Goal: Task Accomplishment & Management: Manage account settings

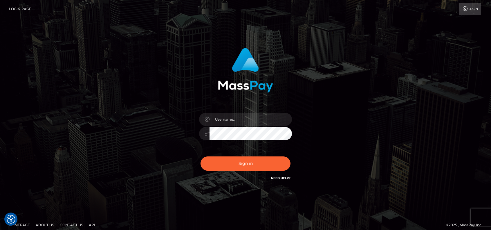
type input "[EMAIL_ADDRESS][DOMAIN_NAME]"
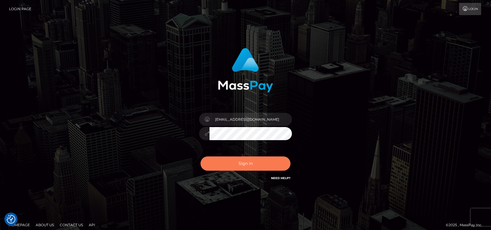
click at [232, 166] on button "Sign in" at bounding box center [246, 163] width 90 height 14
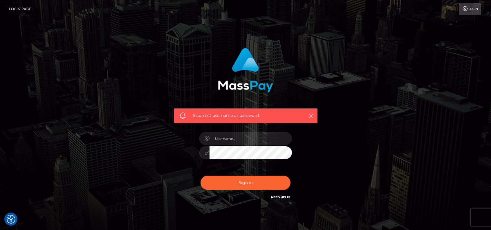
click at [465, 6] on icon at bounding box center [465, 8] width 6 height 5
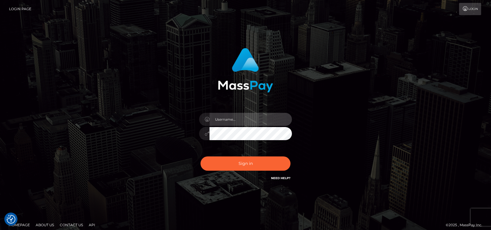
click at [224, 119] on input "text" at bounding box center [251, 119] width 82 height 13
type input "[EMAIL_ADDRESS][DOMAIN_NAME]"
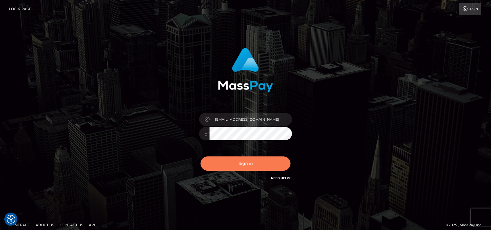
click at [239, 159] on button "Sign in" at bounding box center [246, 163] width 90 height 14
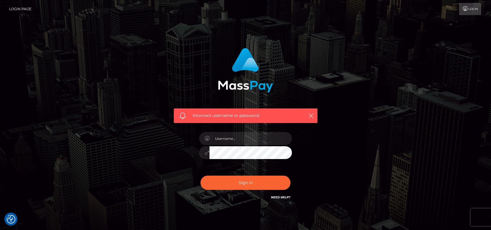
click at [283, 198] on link "Need Help?" at bounding box center [280, 197] width 19 height 4
drag, startPoint x: 386, startPoint y: 143, endPoint x: 338, endPoint y: 142, distance: 48.2
click at [385, 143] on div "Incorrect username or password." at bounding box center [245, 127] width 331 height 167
click at [226, 144] on input "text" at bounding box center [251, 138] width 82 height 13
type input "roleplayperzival@gmail.com"
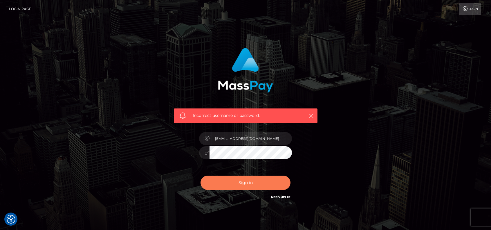
drag, startPoint x: 274, startPoint y: 185, endPoint x: 353, endPoint y: 175, distance: 79.8
click at [334, 193] on div "Incorrect username or password. roleplayperzival@gmail.com" at bounding box center [245, 127] width 331 height 167
click at [470, 10] on link "Login" at bounding box center [470, 9] width 22 height 12
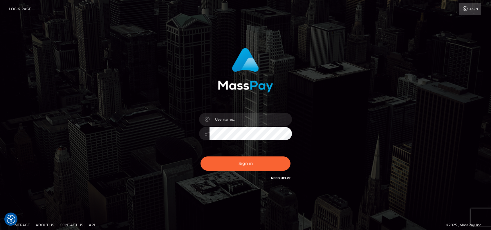
click at [232, 111] on div at bounding box center [246, 130] width 102 height 44
click at [234, 117] on input "text" at bounding box center [251, 119] width 82 height 13
type input "[EMAIL_ADDRESS][DOMAIN_NAME]"
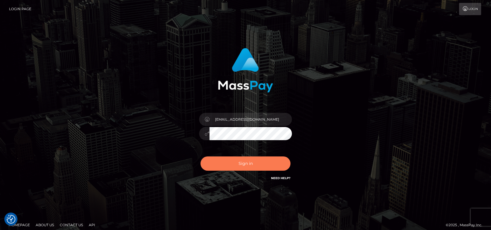
click at [255, 165] on button "Sign in" at bounding box center [246, 163] width 90 height 14
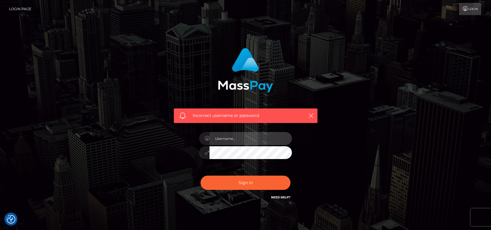
click at [255, 138] on input "text" at bounding box center [251, 138] width 82 height 13
type input "[EMAIL_ADDRESS][DOMAIN_NAME]"
click at [287, 196] on link "Need Help?" at bounding box center [280, 197] width 19 height 4
click at [28, 8] on link "Login Page" at bounding box center [20, 9] width 22 height 12
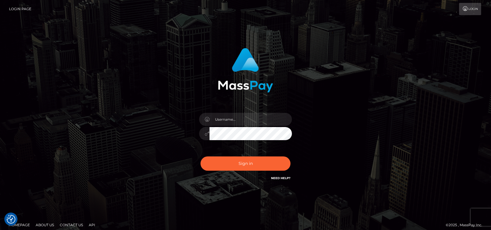
click at [261, 112] on div at bounding box center [246, 130] width 102 height 44
click at [263, 126] on div at bounding box center [246, 130] width 102 height 44
click at [265, 120] on input "text" at bounding box center [251, 119] width 82 height 13
type input "roleplayperzival@gmail.com"
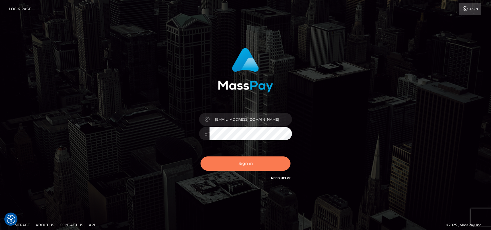
click at [266, 167] on button "Sign in" at bounding box center [246, 163] width 90 height 14
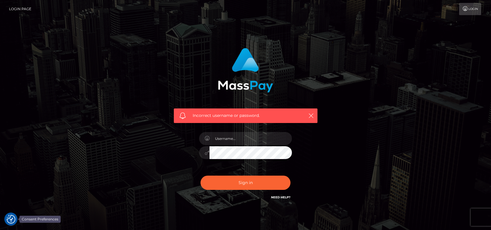
click at [12, 222] on img "Consent Preferences" at bounding box center [11, 218] width 9 height 9
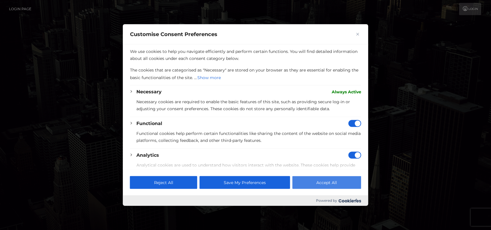
click at [333, 177] on button "Accept All" at bounding box center [326, 182] width 69 height 13
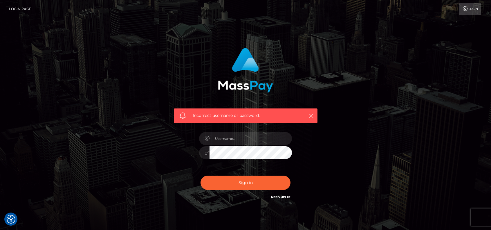
click at [277, 195] on link "Need Help?" at bounding box center [280, 197] width 19 height 4
click at [409, 109] on div "Incorrect username or password." at bounding box center [245, 127] width 331 height 167
click at [25, 7] on link "Login Page" at bounding box center [20, 9] width 22 height 12
